Goal: Transaction & Acquisition: Purchase product/service

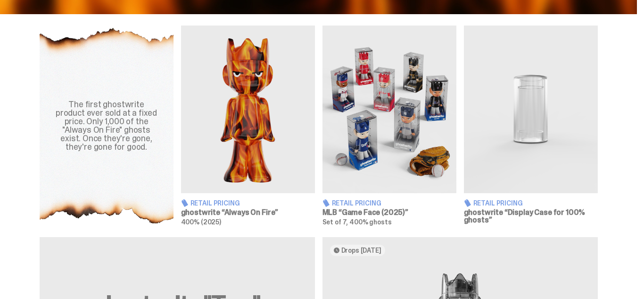
scroll to position [330, 0]
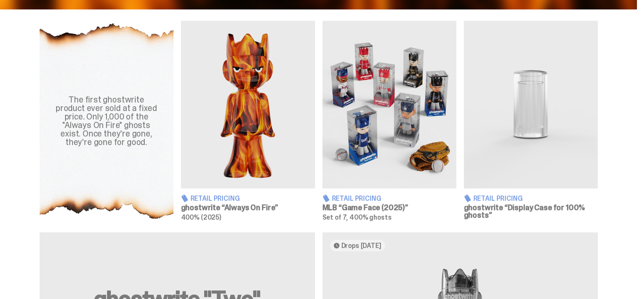
click at [364, 135] on img at bounding box center [390, 104] width 134 height 167
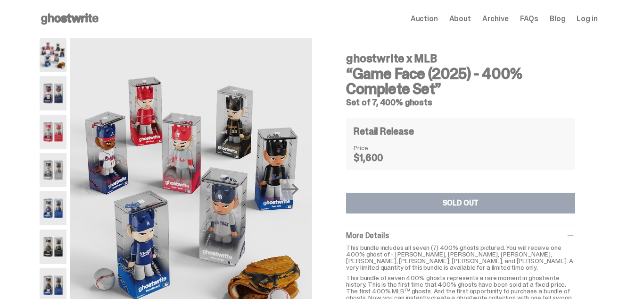
scroll to position [41, 0]
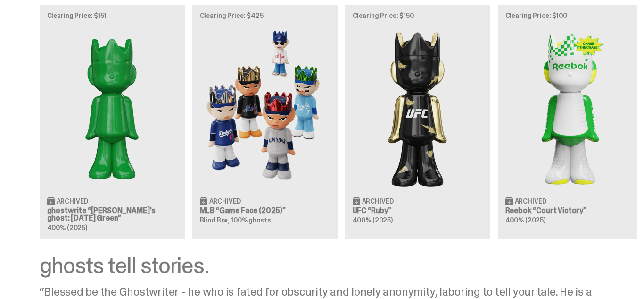
scroll to position [798, 0]
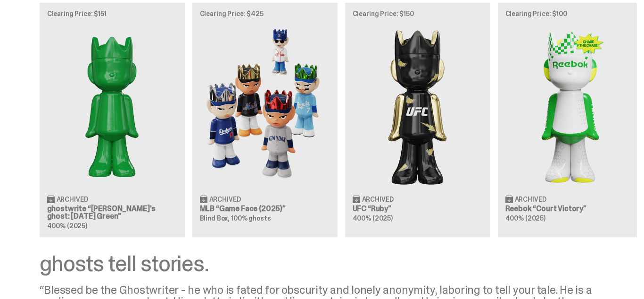
click at [294, 111] on div "Clearing Price: $151 Archived ghostwrite “[PERSON_NAME]'s ghost: [DATE] Green” …" at bounding box center [318, 120] width 637 height 234
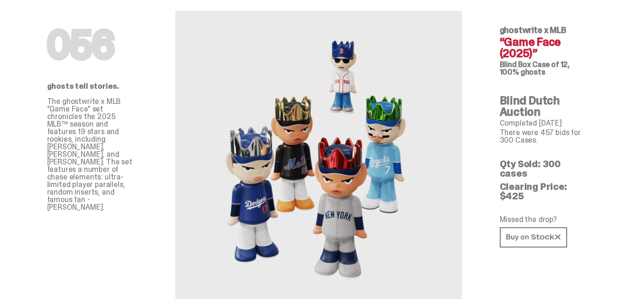
scroll to position [35, 0]
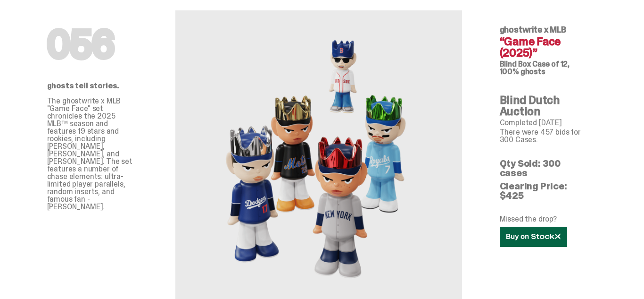
click at [538, 226] on link at bounding box center [533, 236] width 67 height 20
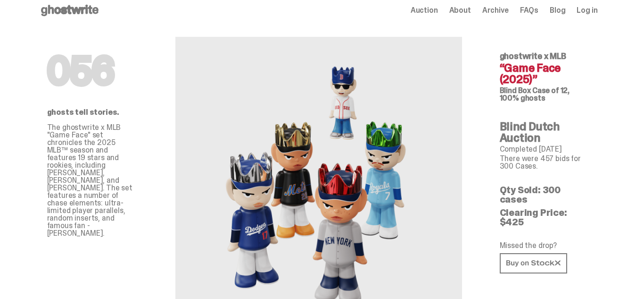
scroll to position [0, 0]
